Goal: Transaction & Acquisition: Subscribe to service/newsletter

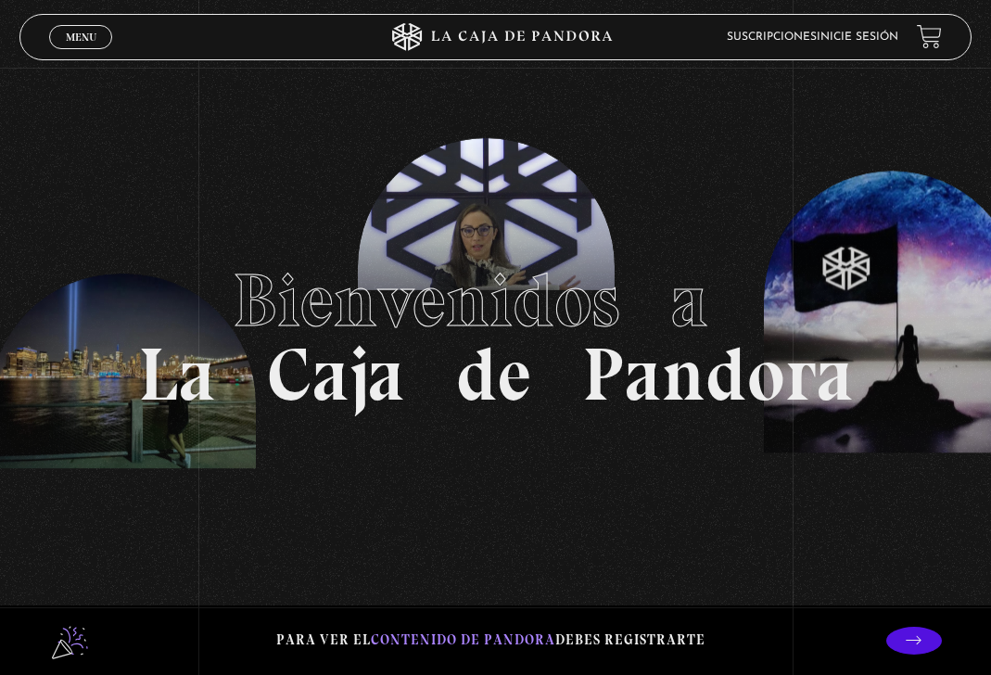
click at [887, 34] on link "Inicie sesión" at bounding box center [857, 37] width 82 height 11
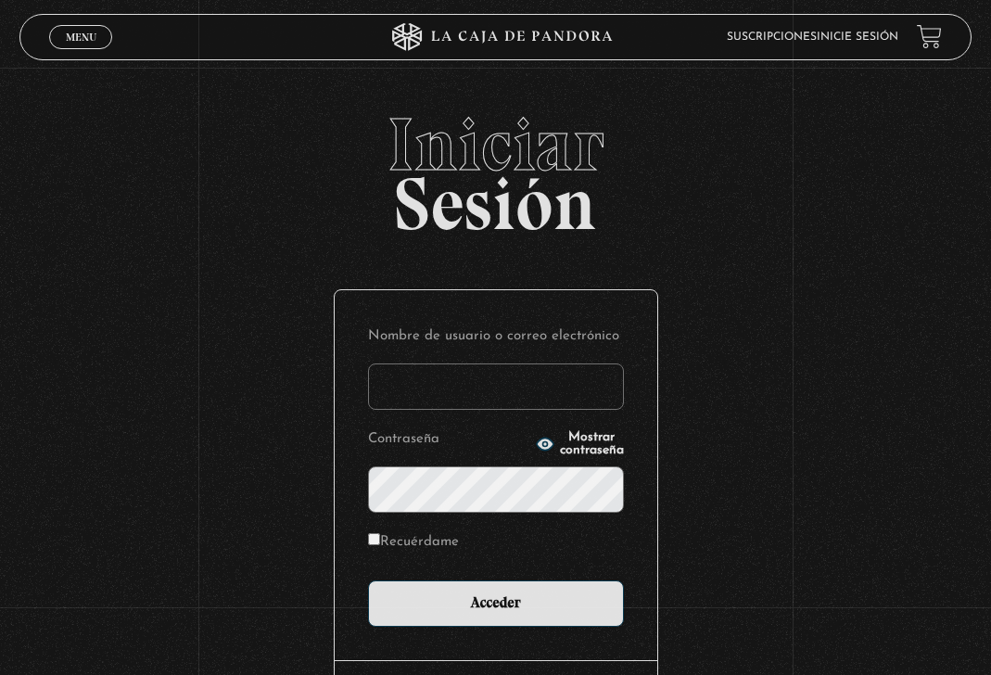
click at [514, 377] on input "Nombre de usuario o correo electrónico" at bounding box center [496, 386] width 256 height 46
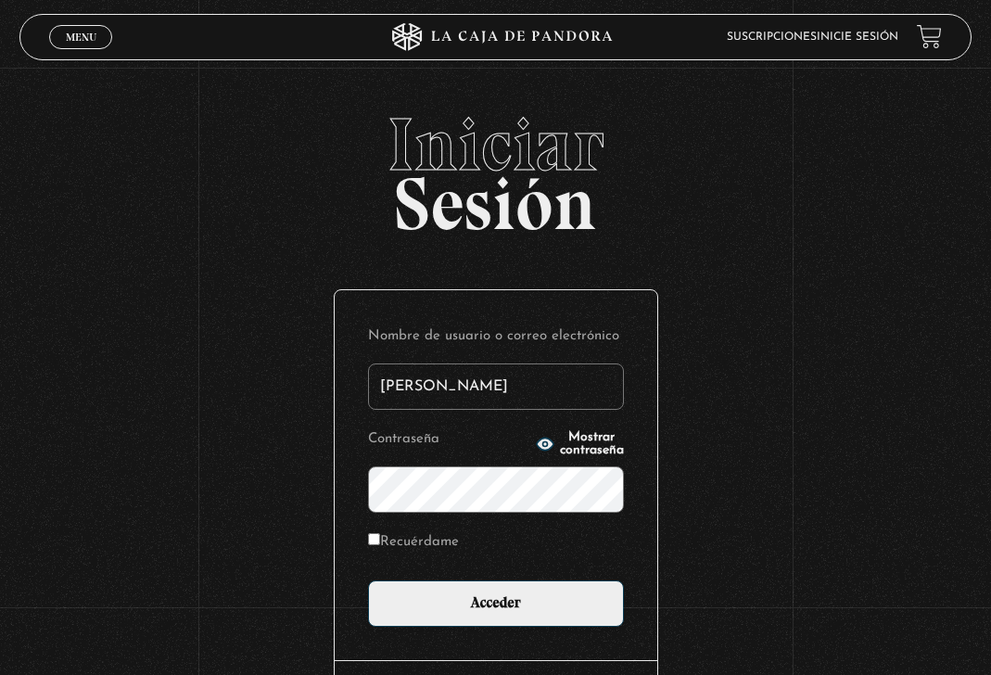
click at [75, 282] on div "Iniciar Sesión Nombre de usuario o correo electrónico tatiana Contraseña Mostra…" at bounding box center [495, 457] width 991 height 700
click at [461, 385] on input "tatiana" at bounding box center [496, 386] width 256 height 46
drag, startPoint x: 475, startPoint y: 379, endPoint x: 240, endPoint y: 398, distance: 236.2
click at [244, 399] on div "Iniciar Sesión Nombre de usuario o correo electrónico tatiana Contraseña Mostra…" at bounding box center [495, 457] width 991 height 700
type input "tatianabarrientosl@gmail.com"
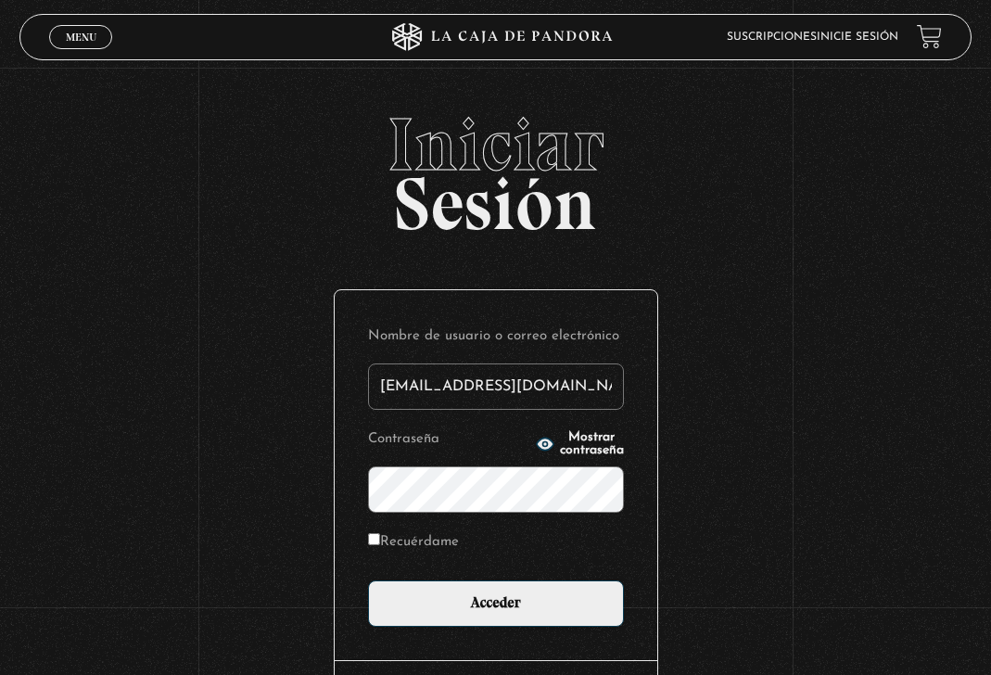
click at [376, 539] on input "Recuérdame" at bounding box center [374, 539] width 12 height 12
checkbox input "true"
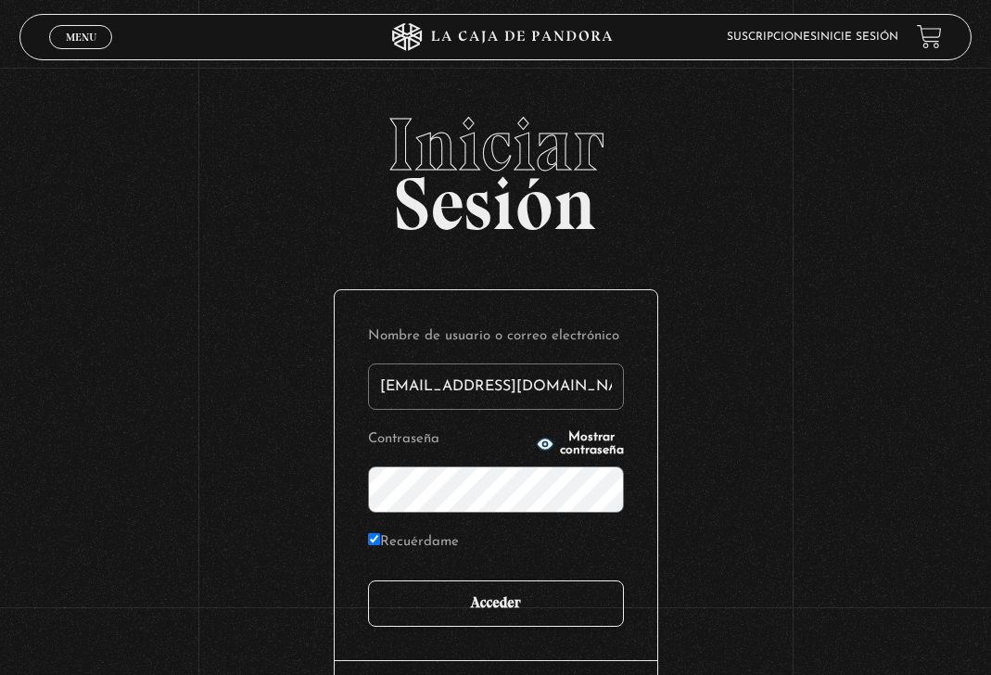
click at [442, 603] on input "Acceder" at bounding box center [496, 603] width 256 height 46
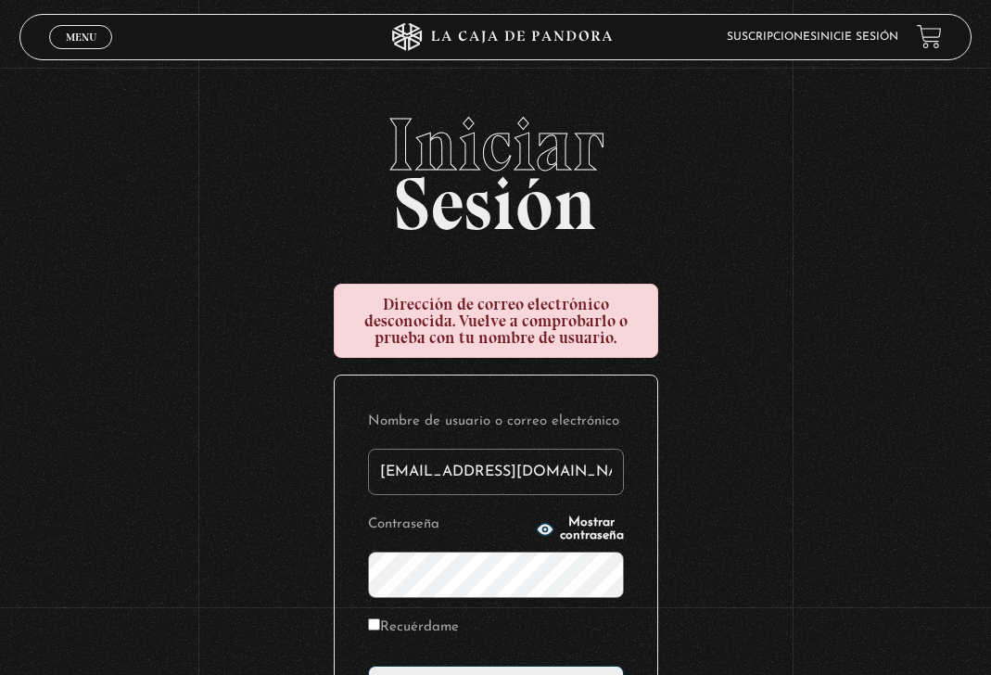
click at [428, 475] on input "tatianabarrientosl@gmail.com" at bounding box center [496, 472] width 256 height 46
type input "tatibarrientosl@gmail.com"
click at [378, 623] on input "Recuérdame" at bounding box center [374, 624] width 12 height 12
checkbox input "true"
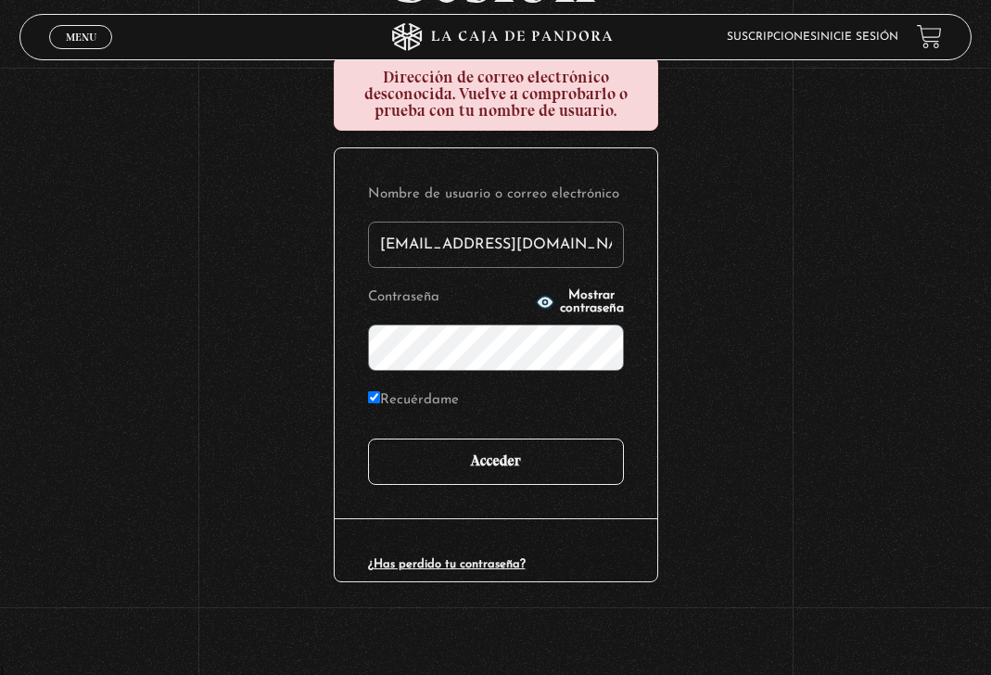
click at [546, 461] on input "Acceder" at bounding box center [496, 461] width 256 height 46
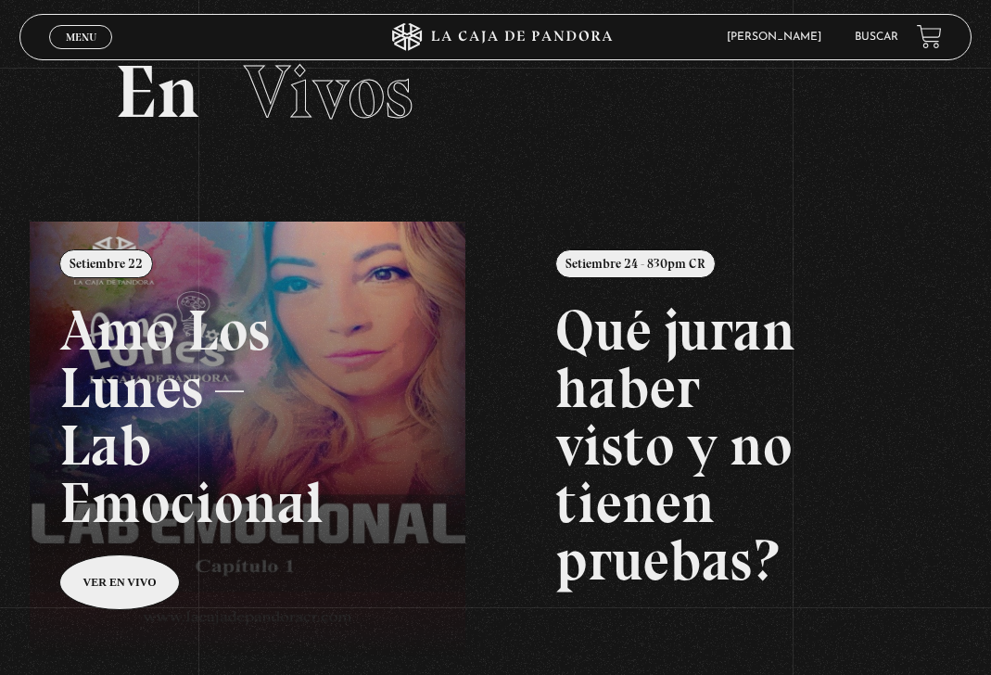
scroll to position [93, 0]
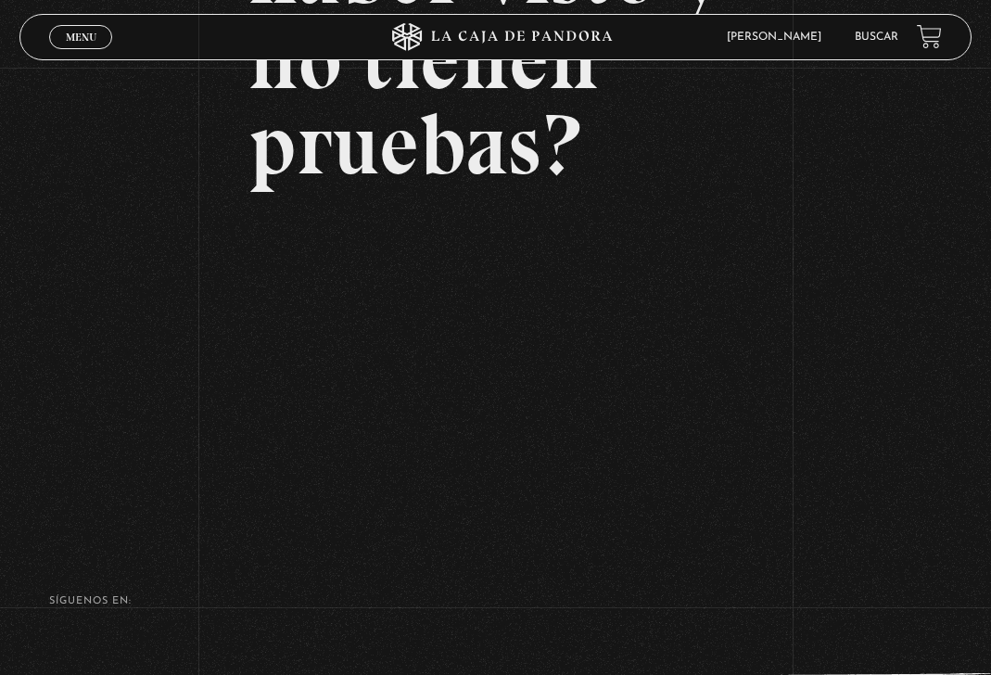
scroll to position [446, 0]
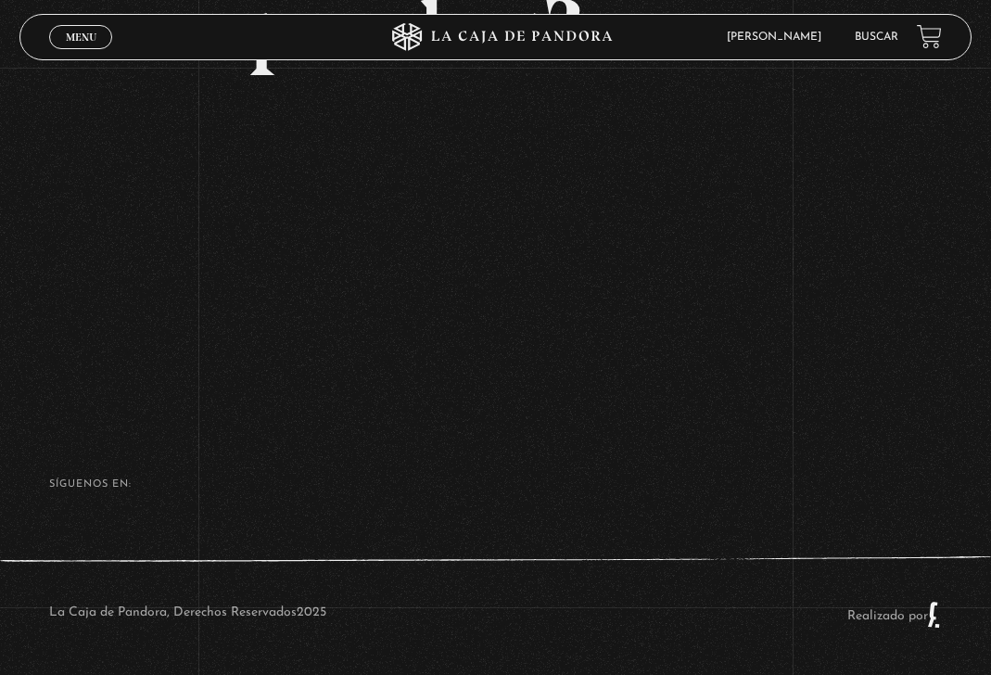
click at [57, 126] on div "Volver Setiembre 24 - 830pm CR Qué juran haber visto y no tienen pruebas?" at bounding box center [495, 20] width 991 height 789
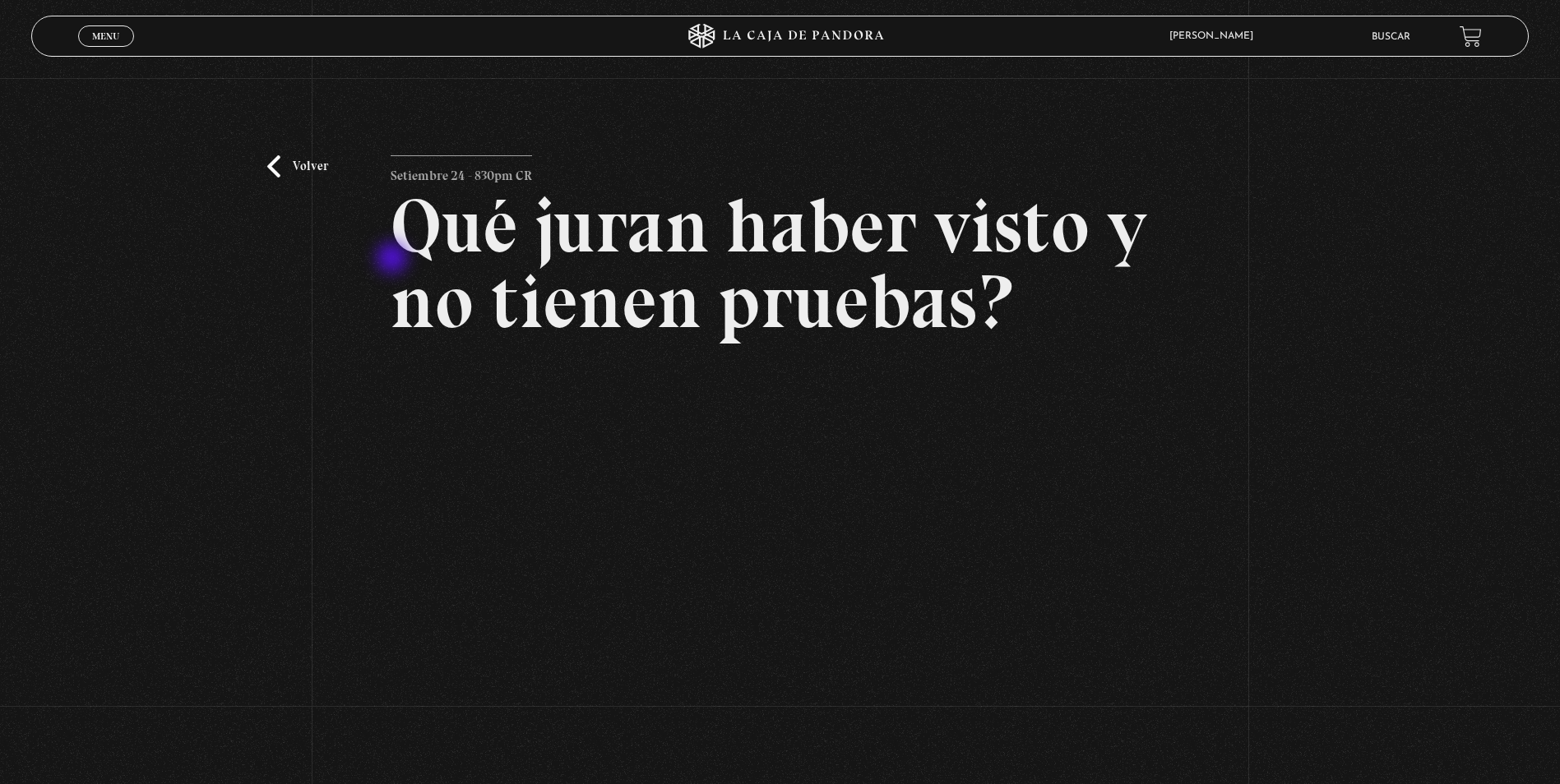
scroll to position [0, 0]
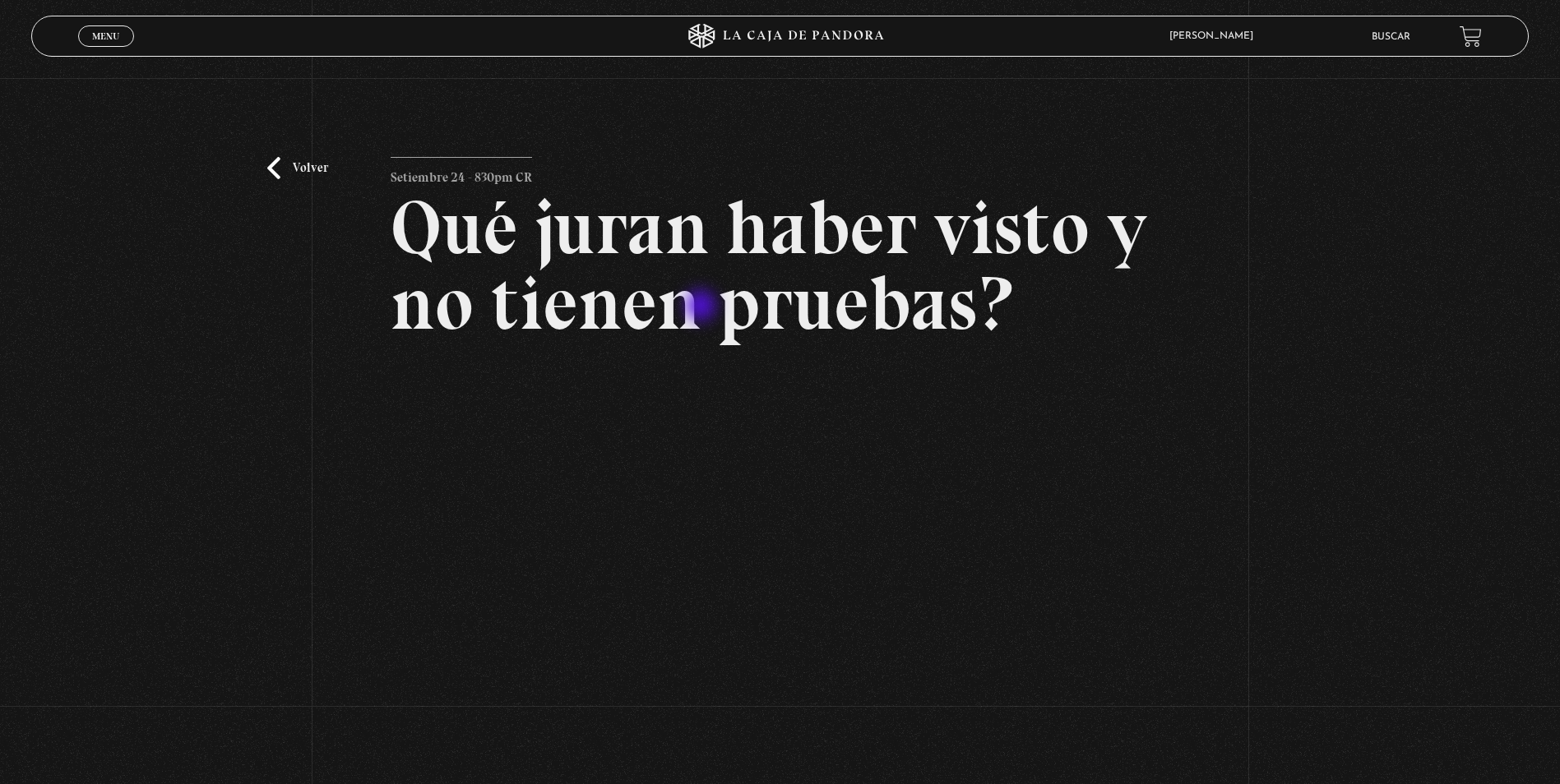
click at [713, 304] on h2 "Qué juran haber visto y no tienen pruebas?" at bounding box center [780, 265] width 779 height 152
click at [296, 167] on link "Volver" at bounding box center [297, 168] width 61 height 22
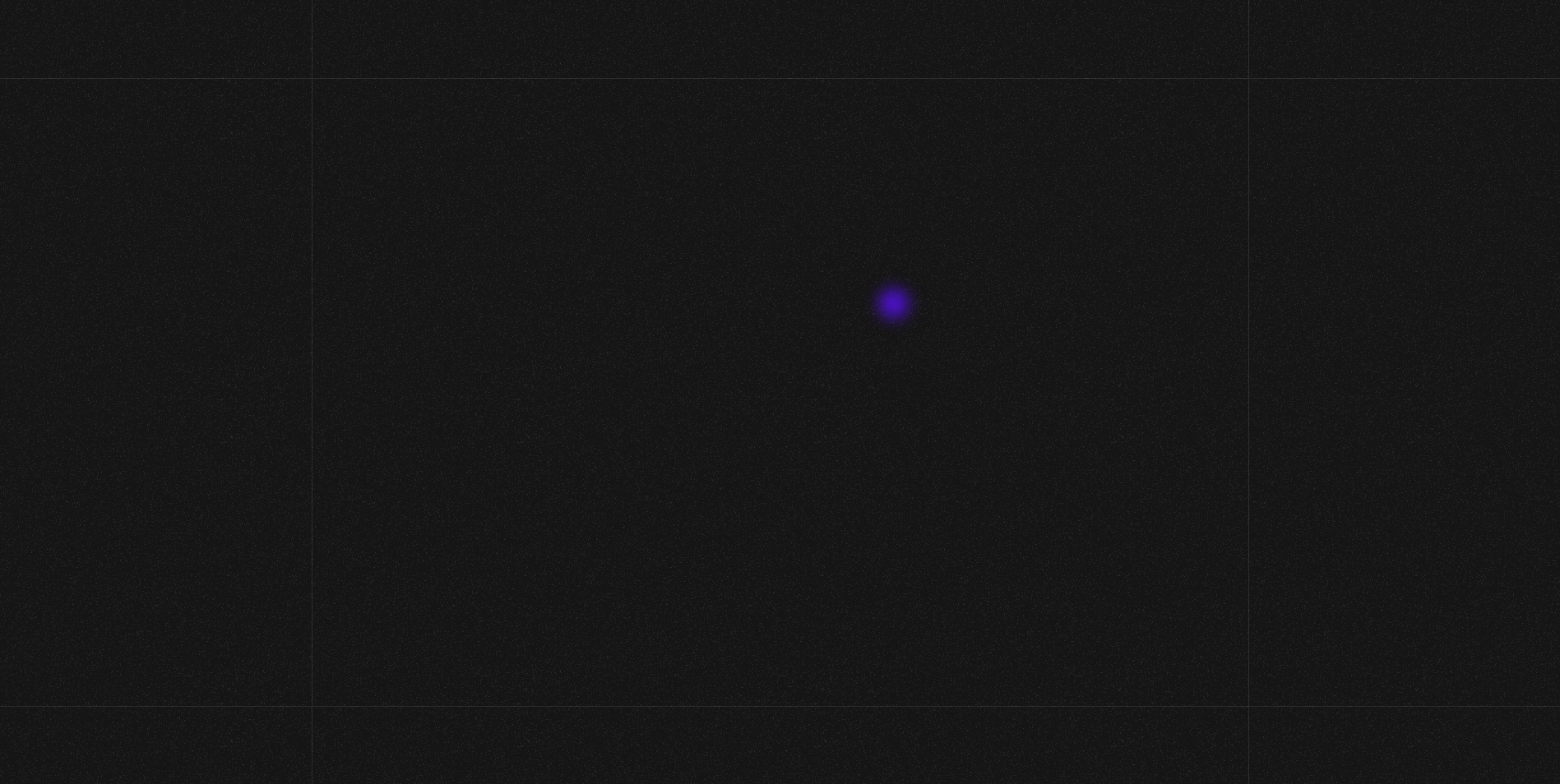
scroll to position [100, 12]
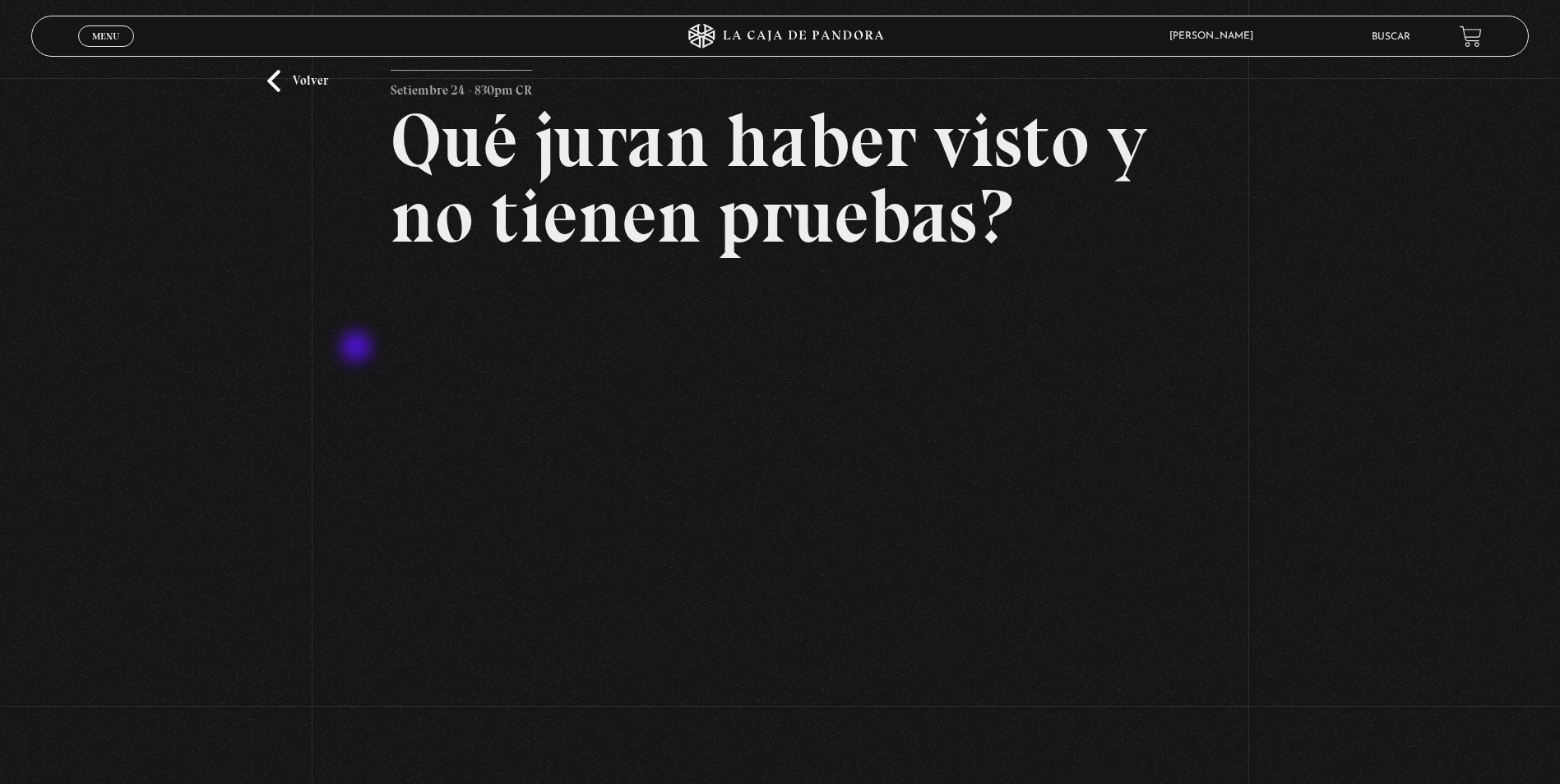
scroll to position [82, 0]
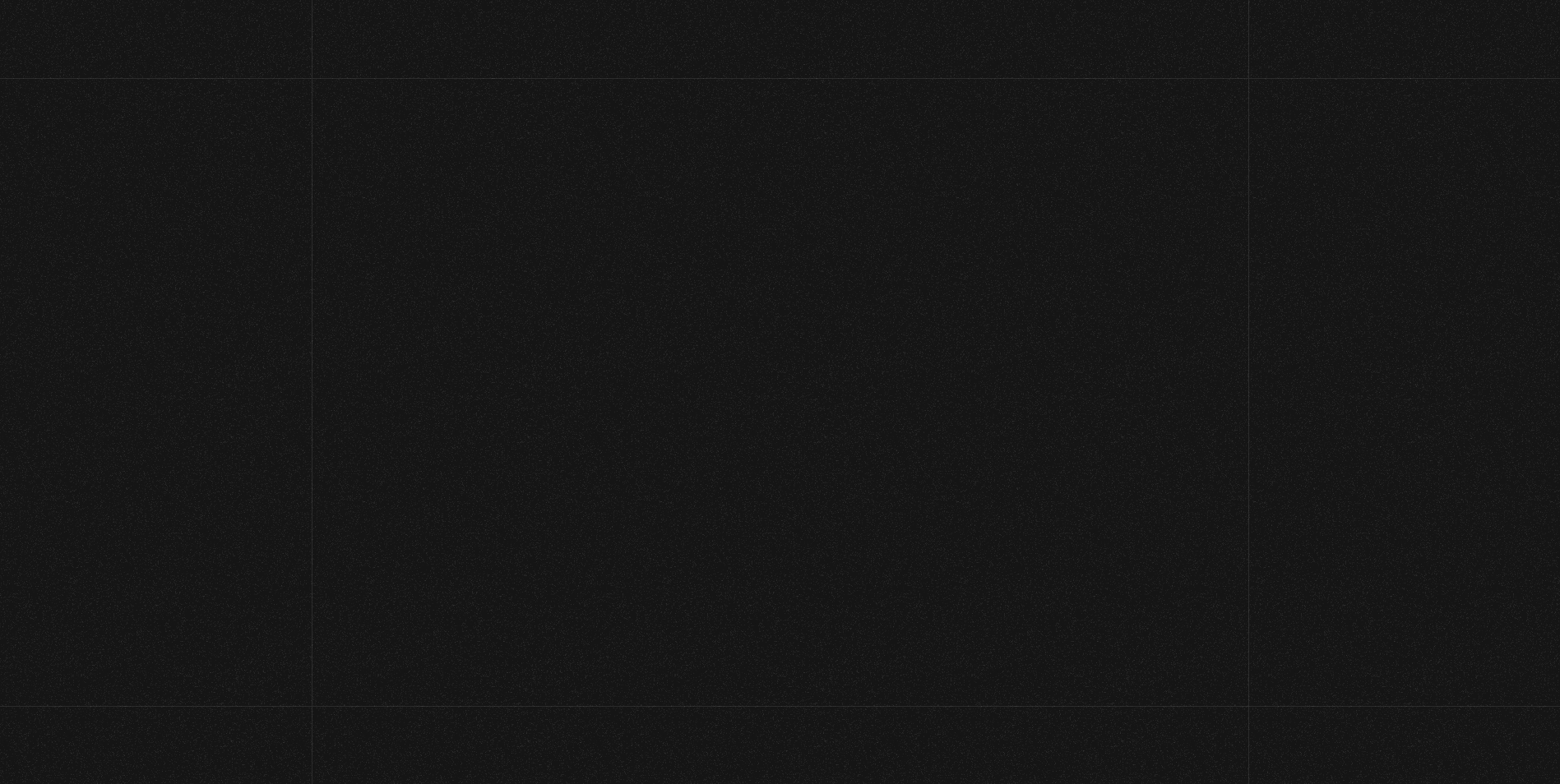
scroll to position [82, 0]
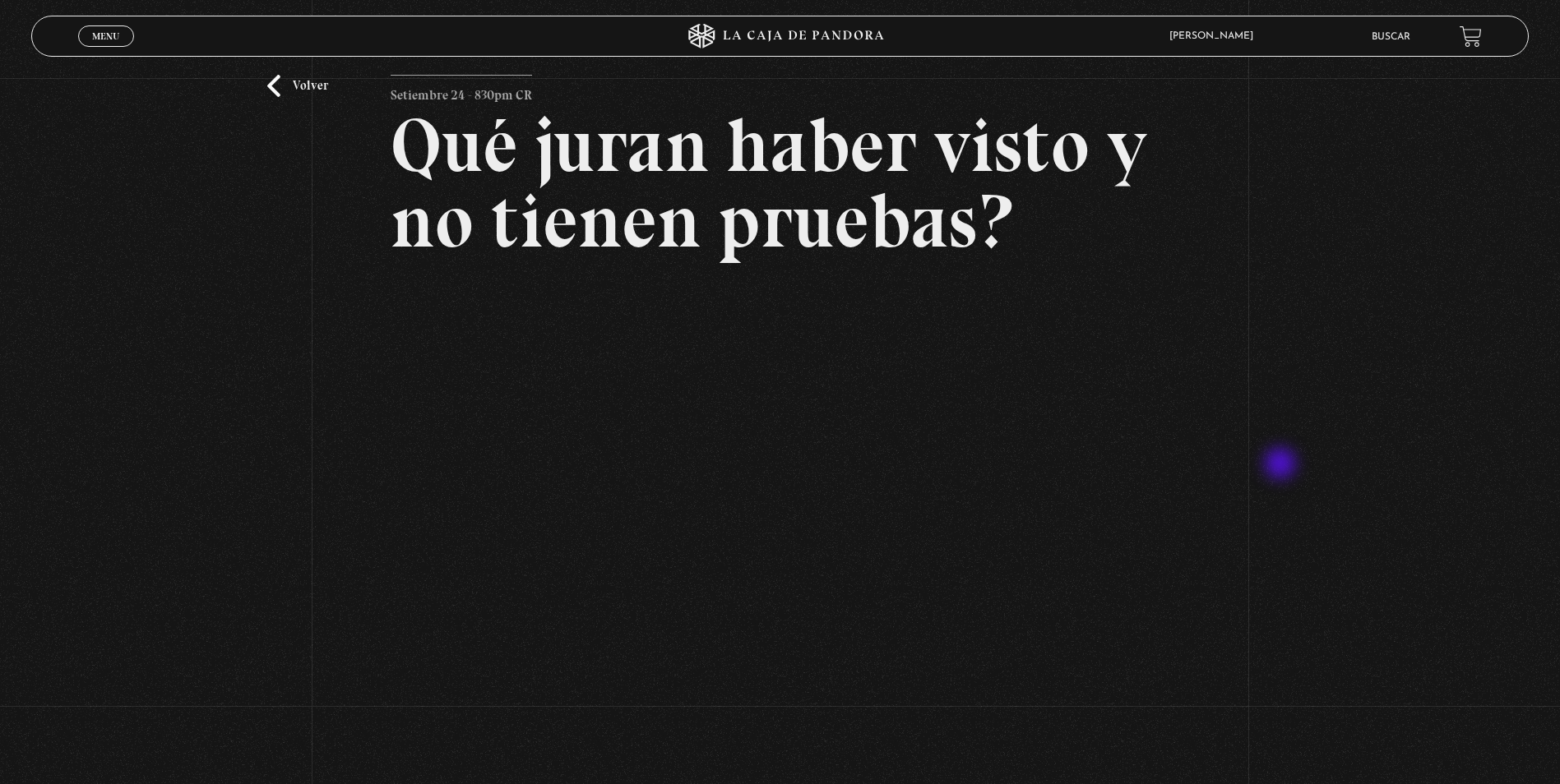
click at [1282, 465] on div "Volver Setiembre 24 - 830pm CR Qué juran haber visto y no tienen pruebas?" at bounding box center [780, 374] width 1560 height 757
